Goal: Transaction & Acquisition: Purchase product/service

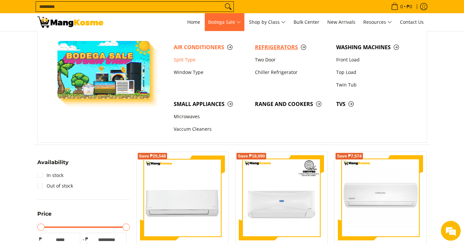
scroll to position [93, 0]
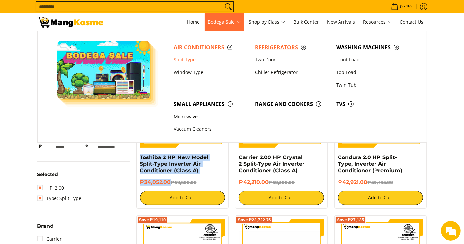
drag, startPoint x: 0, startPoint y: 0, endPoint x: 264, endPoint y: 43, distance: 267.5
click at [264, 43] on span "Refrigerators" at bounding box center [292, 47] width 75 height 8
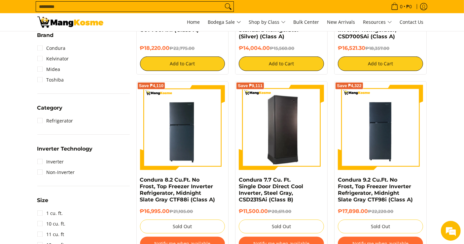
scroll to position [183, 0]
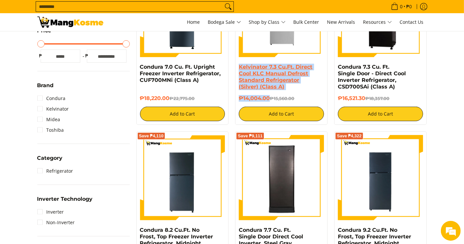
drag, startPoint x: 270, startPoint y: 98, endPoint x: 239, endPoint y: 67, distance: 44.8
click at [239, 67] on div "Kelvinator 7.3 Cu.Ft. Direct Cool KLC Manual Defrost Standard Refrigerator (Sil…" at bounding box center [281, 92] width 85 height 57
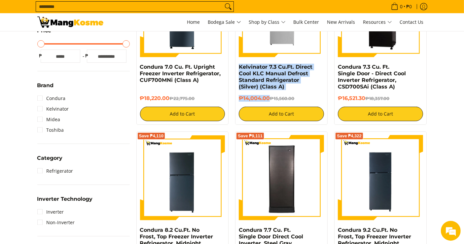
copy div "Kelvinator 7.3 Cu.Ft. Direct Cool KLC Manual Defrost Standard Refrigerator (Sil…"
